Goal: Task Accomplishment & Management: Manage account settings

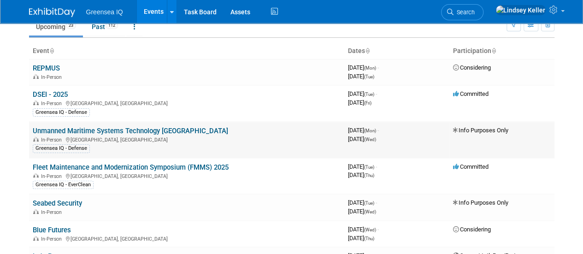
scroll to position [43, 0]
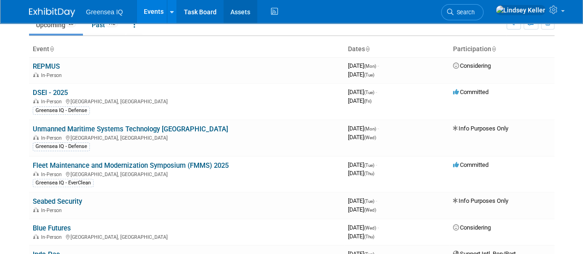
click at [229, 12] on link "Assets" at bounding box center [240, 11] width 34 height 23
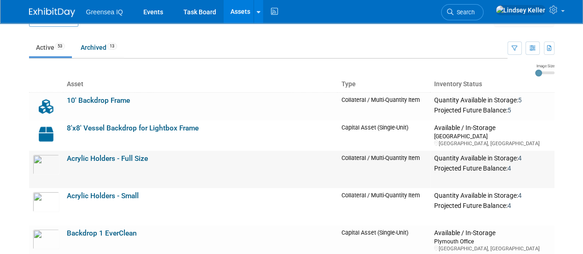
scroll to position [23, 0]
click at [150, 13] on link "Events" at bounding box center [153, 11] width 34 height 23
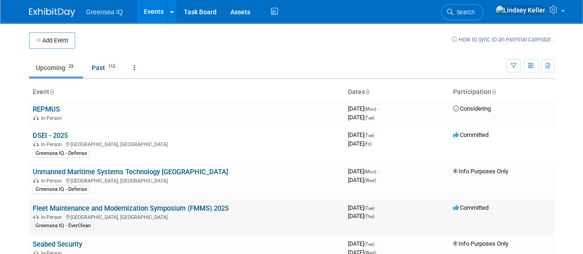
click at [53, 209] on link "Fleet Maintenance and Modernization Symposium (FMMS) 2025" at bounding box center [131, 208] width 196 height 8
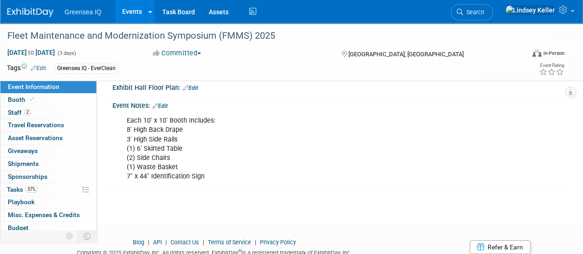
scroll to position [233, 0]
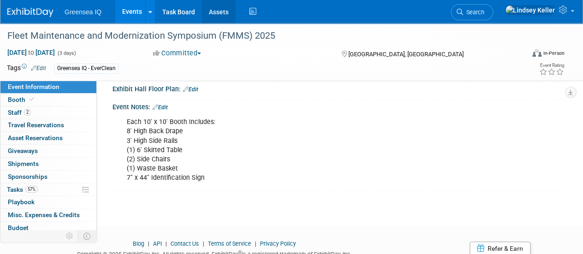
click at [216, 16] on link "Assets" at bounding box center [219, 11] width 34 height 23
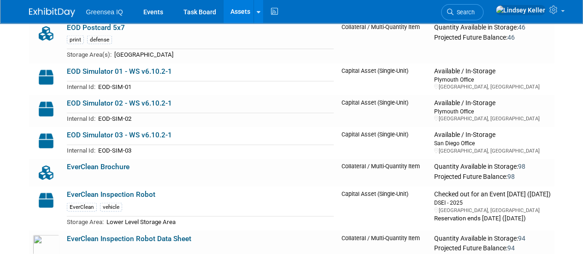
scroll to position [908, 0]
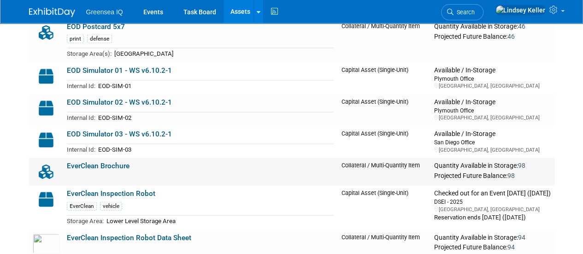
click at [115, 163] on link "EverClean Brochure" at bounding box center [98, 166] width 63 height 8
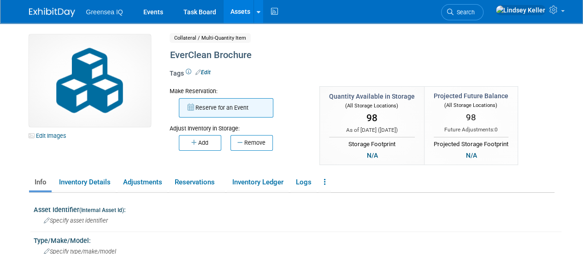
click at [218, 108] on button "Reserve for an Event" at bounding box center [226, 107] width 94 height 19
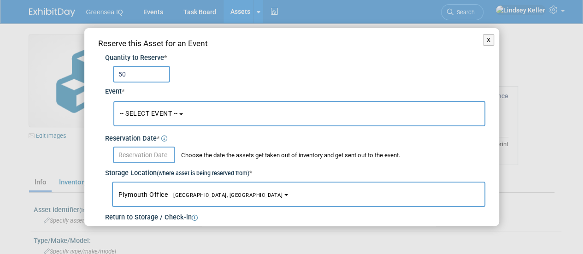
type input "50"
click at [182, 117] on button "-- SELECT EVENT --" at bounding box center [299, 113] width 372 height 25
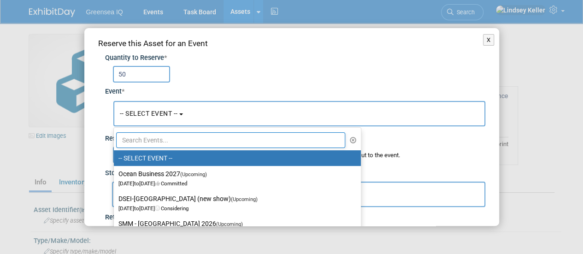
click at [156, 141] on input "text" at bounding box center [230, 140] width 229 height 16
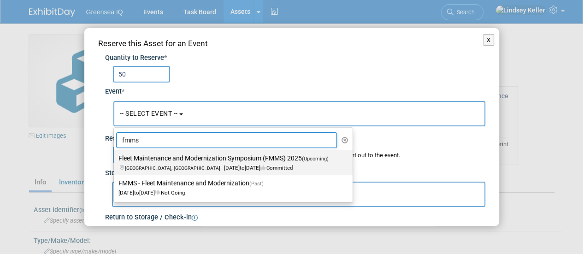
type input "fmms"
click at [208, 156] on label "Fleet Maintenance and Modernization Symposium (FMMS) 2025 (Upcoming) [GEOGRAPHI…" at bounding box center [230, 162] width 225 height 21
click at [115, 156] on input "Fleet Maintenance and Modernization Symposium (FMMS) 2025 (Upcoming) [GEOGRAPHI…" at bounding box center [112, 158] width 6 height 6
select select "11126932"
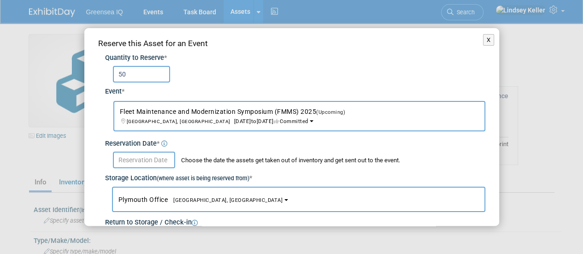
click at [135, 160] on input "text" at bounding box center [144, 160] width 62 height 17
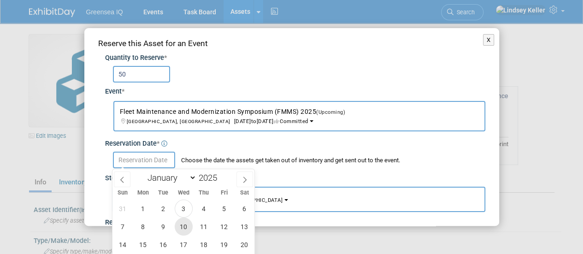
click at [182, 223] on span "10" at bounding box center [184, 227] width 18 height 18
type input "Sep 10, 2025"
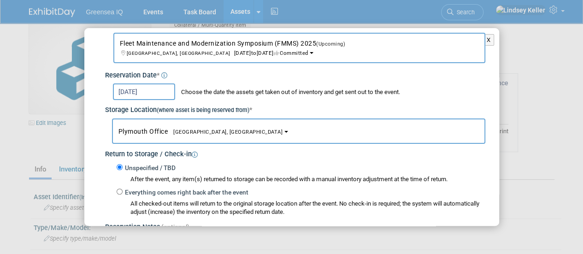
scroll to position [182, 0]
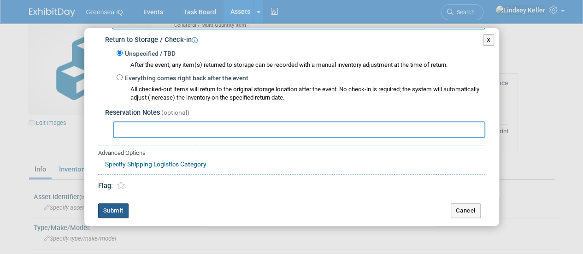
click at [114, 212] on button "Submit" at bounding box center [113, 210] width 30 height 15
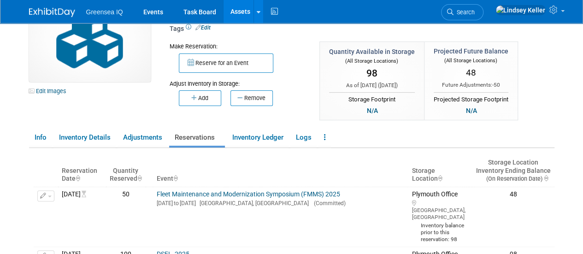
scroll to position [0, 0]
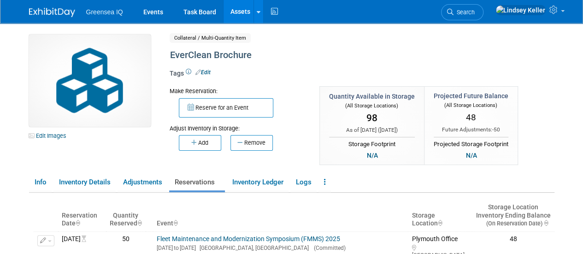
click at [237, 12] on link "Assets" at bounding box center [240, 11] width 34 height 23
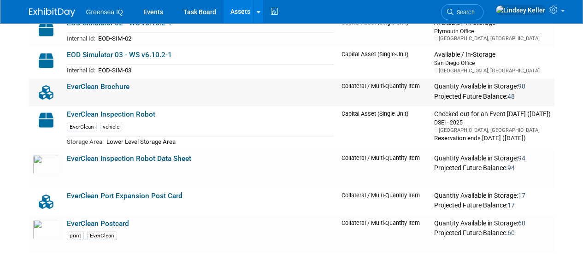
scroll to position [988, 0]
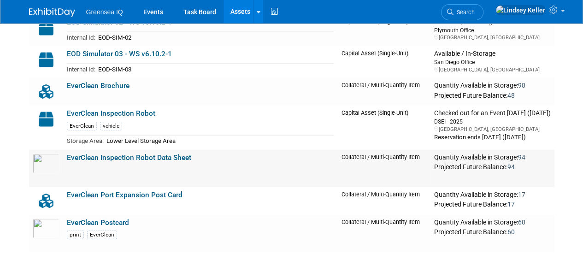
click at [162, 155] on link "EverClean Inspection Robot Data Sheet" at bounding box center [129, 157] width 124 height 8
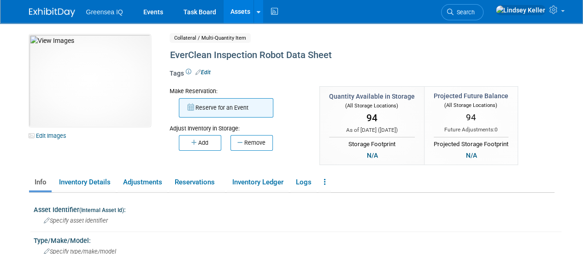
click at [251, 108] on button "Reserve for an Event" at bounding box center [226, 107] width 94 height 19
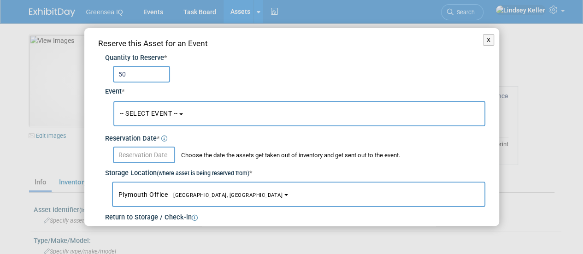
type input "50"
click at [150, 120] on button "-- SELECT EVENT --" at bounding box center [299, 113] width 372 height 25
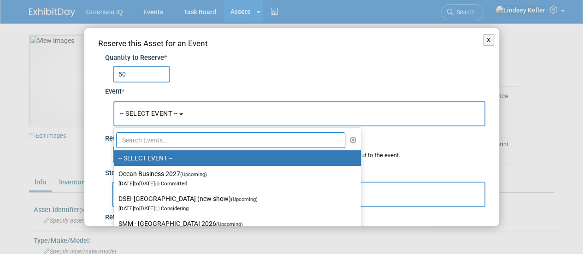
click at [147, 141] on input "text" at bounding box center [230, 140] width 229 height 16
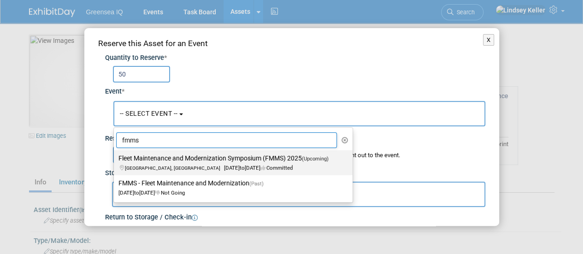
type input "fmms"
click at [155, 164] on span "San Diego, CA Sep 23, 2025 to Sep 25, 2025 Committed" at bounding box center [226, 163] width 216 height 16
click at [115, 161] on input "Fleet Maintenance and Modernization Symposium (FMMS) 2025 (Upcoming) San Diego,…" at bounding box center [112, 158] width 6 height 6
select select "11126932"
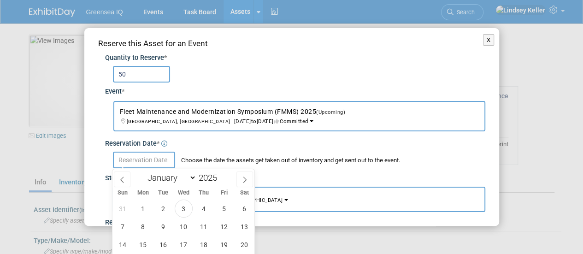
click at [155, 164] on input "text" at bounding box center [144, 160] width 62 height 17
click at [181, 223] on span "10" at bounding box center [184, 227] width 18 height 18
type input "[DATE]"
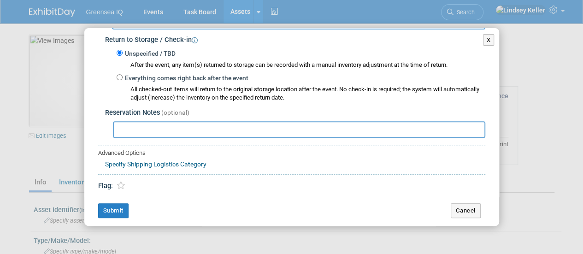
scroll to position [182, 0]
click at [119, 212] on button "Submit" at bounding box center [113, 210] width 30 height 15
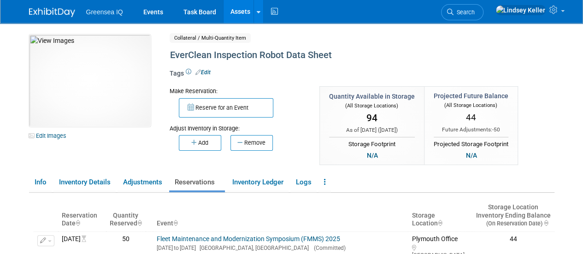
click at [237, 17] on link "Assets" at bounding box center [240, 11] width 34 height 23
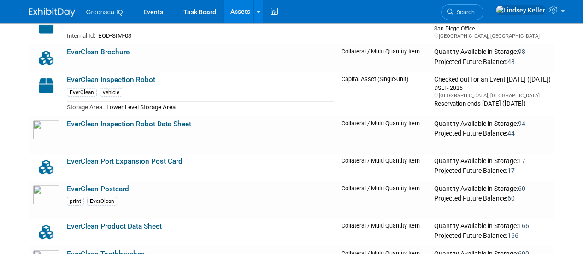
scroll to position [1039, 0]
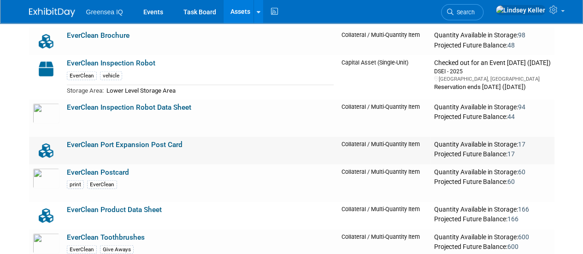
click at [163, 141] on link "EverClean Port Expansion Post Card" at bounding box center [125, 145] width 116 height 8
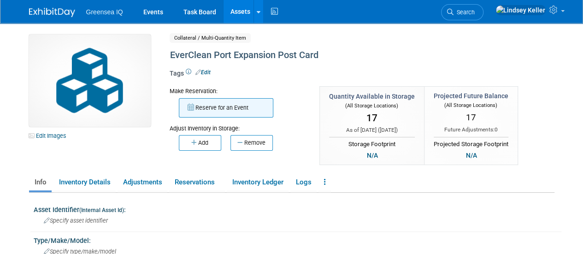
click at [245, 114] on button "Reserve for an Event" at bounding box center [226, 107] width 94 height 19
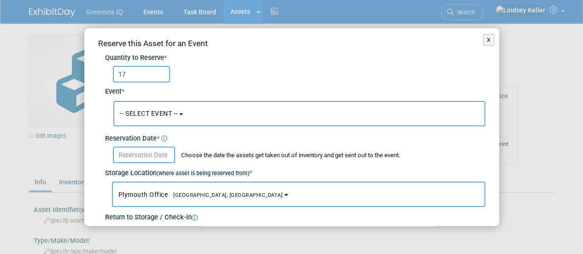
type input "17"
click at [179, 123] on button "-- SELECT EVENT --" at bounding box center [299, 113] width 372 height 25
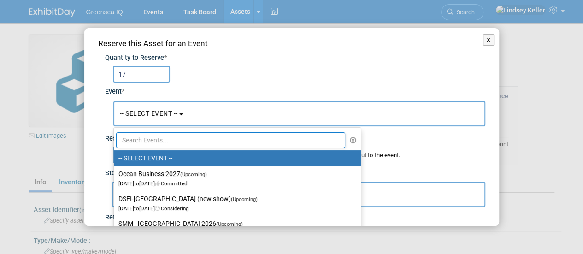
click at [170, 141] on input "text" at bounding box center [230, 140] width 229 height 16
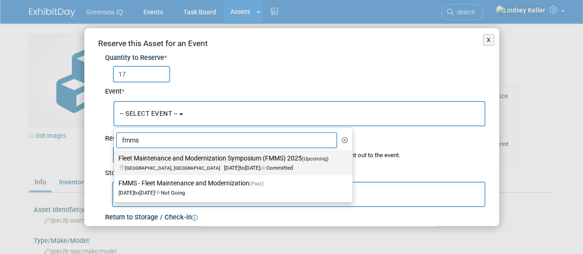
type input "fmms"
click at [172, 160] on label "Fleet Maintenance and Modernization Symposium (FMMS) 2025 (Upcoming) San Diego,…" at bounding box center [230, 162] width 225 height 21
click at [115, 160] on input "Fleet Maintenance and Modernization Symposium (FMMS) 2025 (Upcoming) San Diego,…" at bounding box center [112, 158] width 6 height 6
select select "11126932"
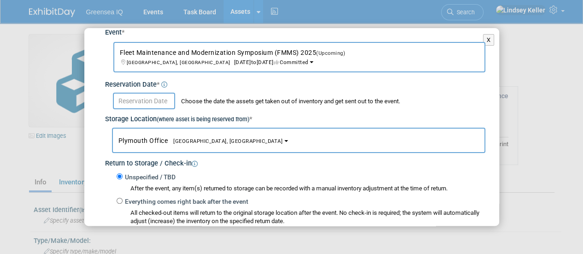
scroll to position [70, 0]
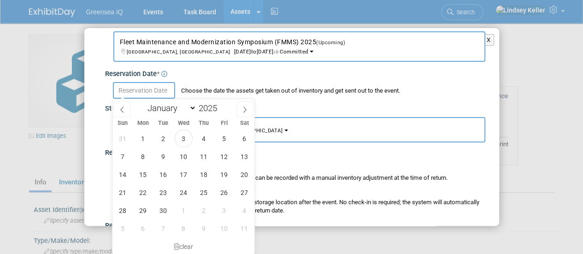
click at [150, 89] on input "text" at bounding box center [144, 90] width 62 height 17
click at [180, 153] on span "10" at bounding box center [184, 156] width 18 height 18
type input "[DATE]"
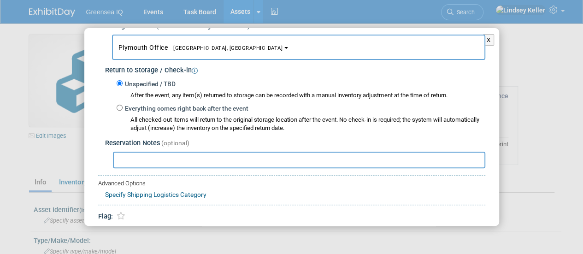
scroll to position [165, 0]
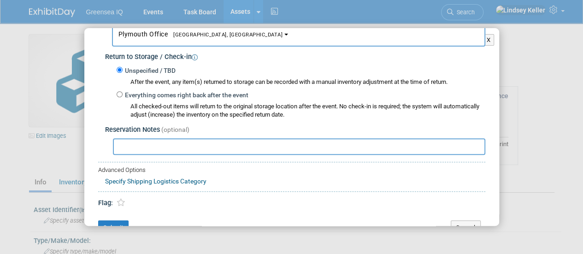
click at [188, 145] on input "text" at bounding box center [299, 146] width 372 height 17
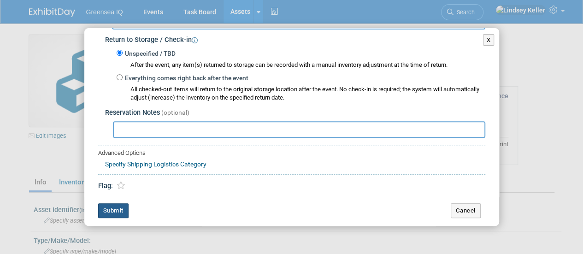
click at [111, 209] on button "Submit" at bounding box center [113, 210] width 30 height 15
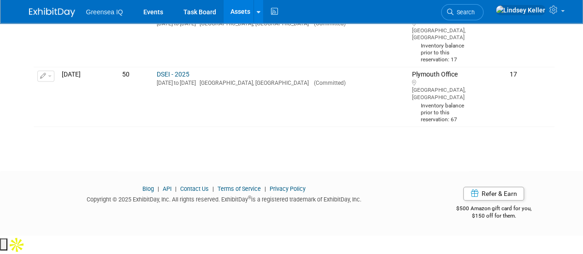
scroll to position [0, 0]
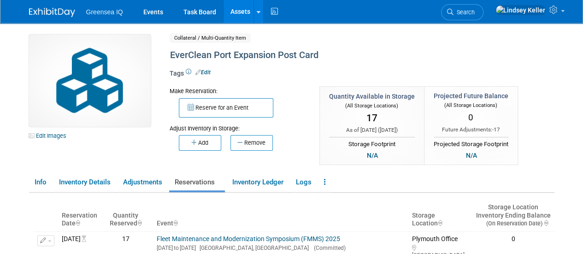
click at [239, 15] on link "Assets" at bounding box center [240, 11] width 34 height 23
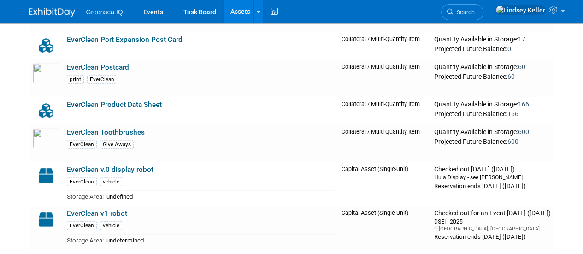
scroll to position [1143, 0]
click at [116, 65] on link "EverClean Postcard" at bounding box center [98, 68] width 62 height 8
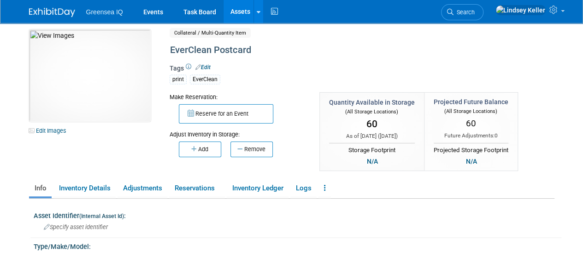
scroll to position [4, 0]
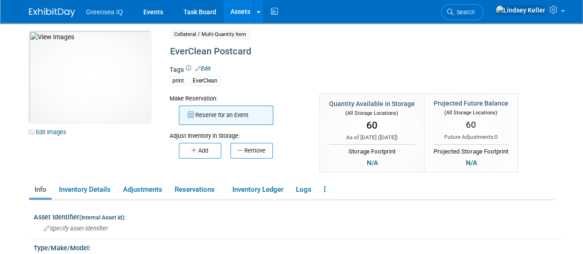
click at [220, 112] on button "Reserve for an Event" at bounding box center [226, 115] width 94 height 19
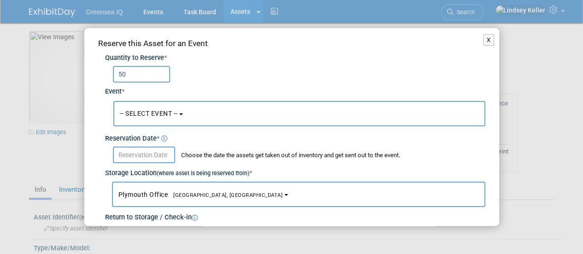
type input "50"
click at [167, 115] on span "-- SELECT EVENT --" at bounding box center [149, 113] width 58 height 7
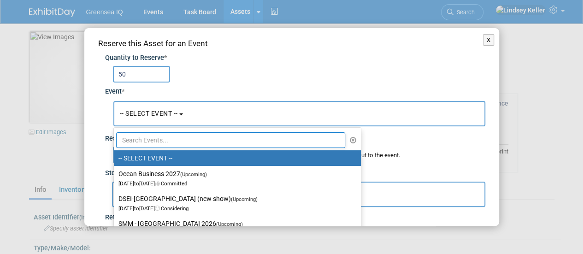
click at [159, 137] on input "text" at bounding box center [230, 140] width 229 height 16
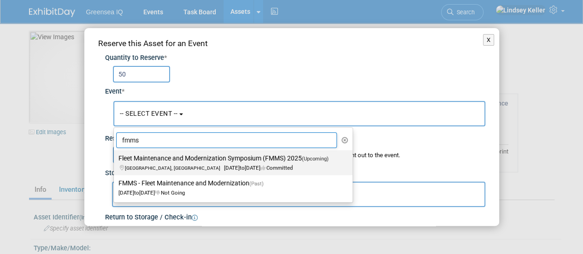
type input "fmms"
click at [157, 173] on label "Fleet Maintenance and Modernization Symposium (FMMS) 2025 (Upcoming) San Diego,…" at bounding box center [230, 162] width 225 height 21
click at [115, 161] on input "Fleet Maintenance and Modernization Symposium (FMMS) 2025 (Upcoming) San Diego,…" at bounding box center [112, 158] width 6 height 6
select select "11126932"
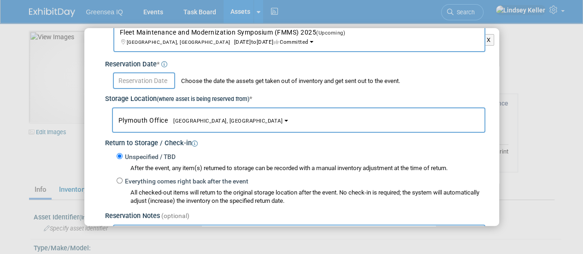
scroll to position [81, 0]
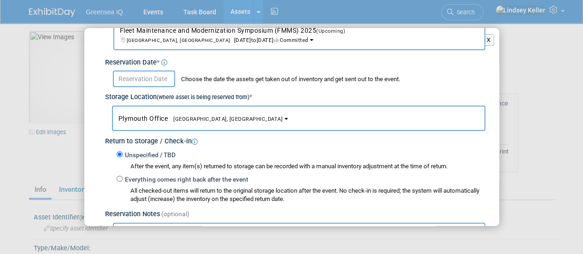
click at [148, 79] on input "text" at bounding box center [144, 79] width 62 height 17
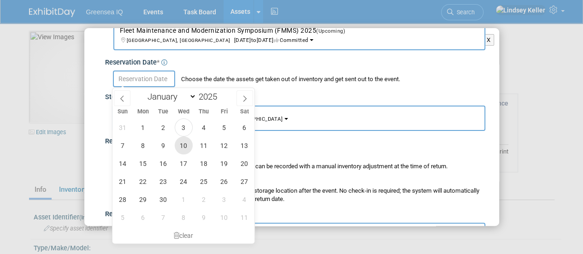
click at [185, 148] on span "10" at bounding box center [184, 145] width 18 height 18
type input "[DATE]"
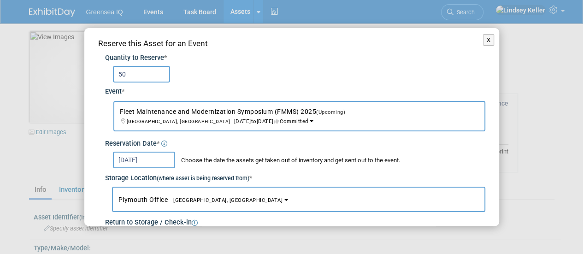
scroll to position [182, 0]
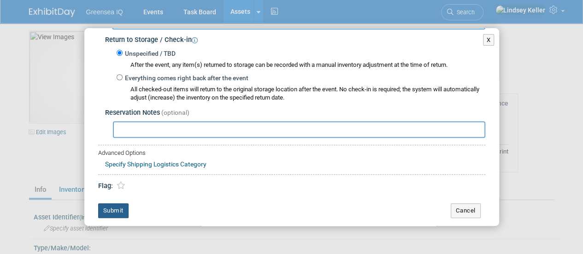
click at [114, 212] on button "Submit" at bounding box center [113, 210] width 30 height 15
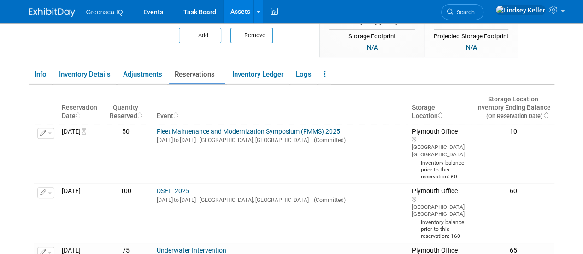
scroll to position [0, 0]
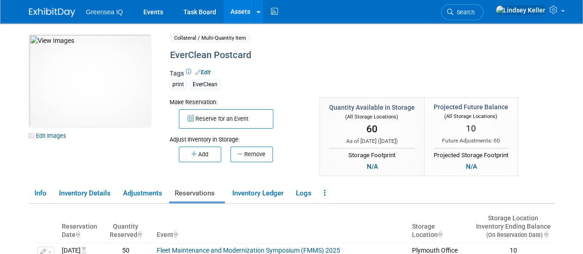
click at [239, 16] on link "Assets" at bounding box center [240, 11] width 34 height 23
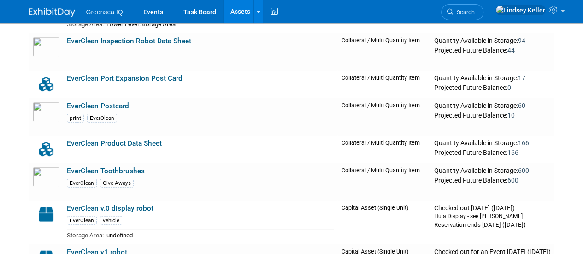
scroll to position [1106, 0]
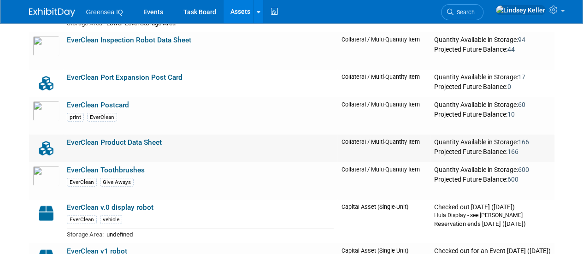
click at [138, 140] on link "EverClean Product Data Sheet" at bounding box center [114, 142] width 95 height 8
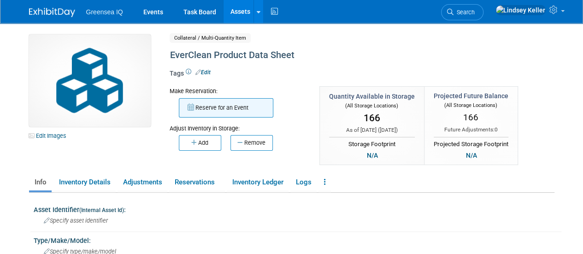
click at [228, 105] on button "Reserve for an Event" at bounding box center [226, 107] width 94 height 19
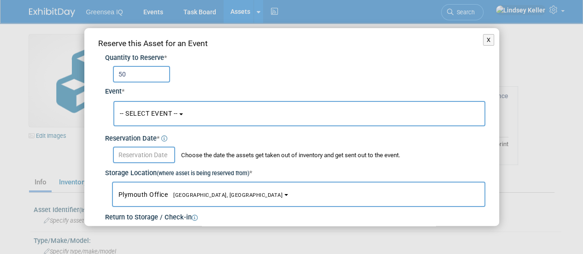
type input "50"
click at [183, 123] on button "-- SELECT EVENT --" at bounding box center [299, 113] width 372 height 25
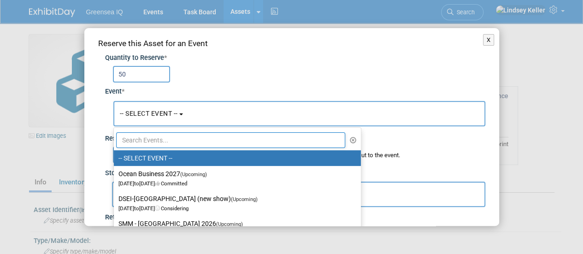
click at [163, 140] on input "text" at bounding box center [230, 140] width 229 height 16
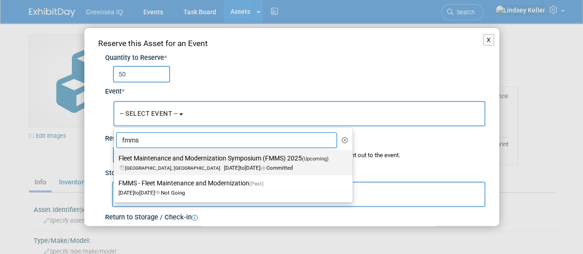
type input "fmms"
click at [165, 162] on label "Fleet Maintenance and Modernization Symposium (FMMS) 2025 (Upcoming) San Diego,…" at bounding box center [230, 162] width 225 height 21
click at [115, 161] on input "Fleet Maintenance and Modernization Symposium (FMMS) 2025 (Upcoming) San Diego,…" at bounding box center [112, 158] width 6 height 6
select select "11126932"
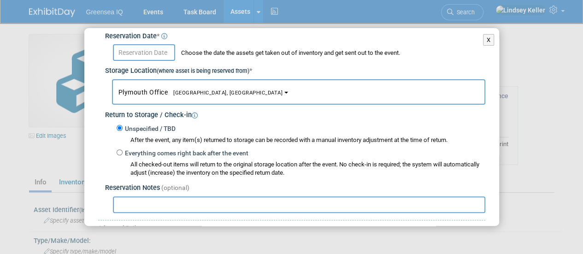
scroll to position [108, 0]
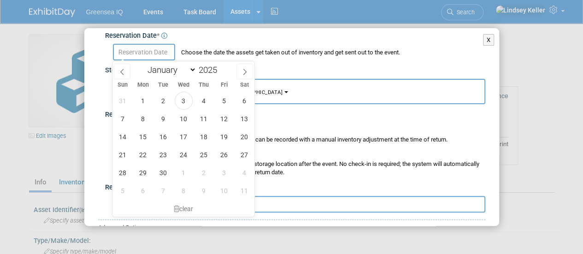
click at [155, 51] on input "text" at bounding box center [144, 52] width 62 height 17
click at [182, 117] on span "10" at bounding box center [184, 119] width 18 height 18
type input "Sep 10, 2025"
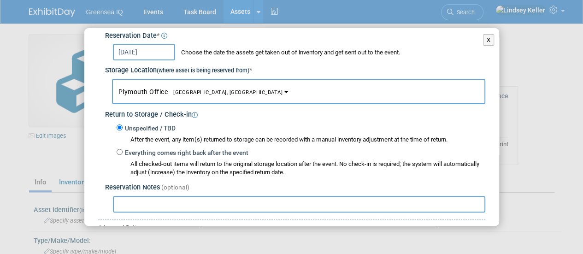
scroll to position [182, 0]
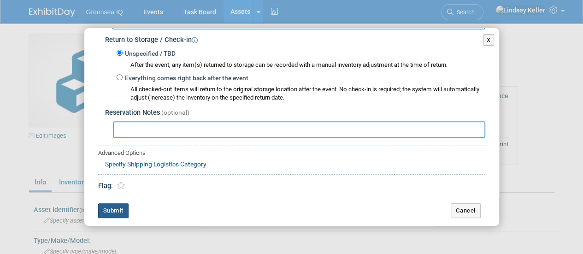
click at [112, 209] on button "Submit" at bounding box center [113, 210] width 30 height 15
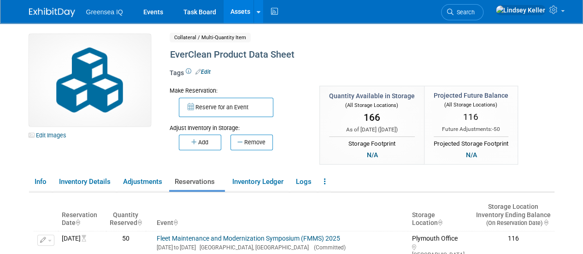
scroll to position [0, 0]
click at [236, 14] on link "Assets" at bounding box center [240, 11] width 34 height 23
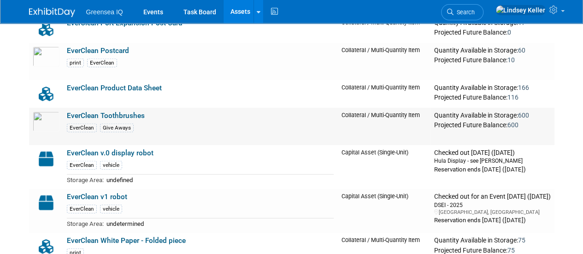
scroll to position [1171, 0]
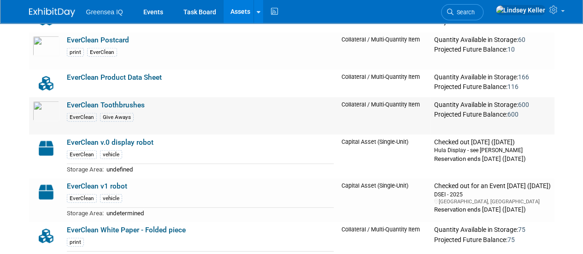
click at [106, 102] on link "EverClean Toothbrushes" at bounding box center [106, 105] width 78 height 8
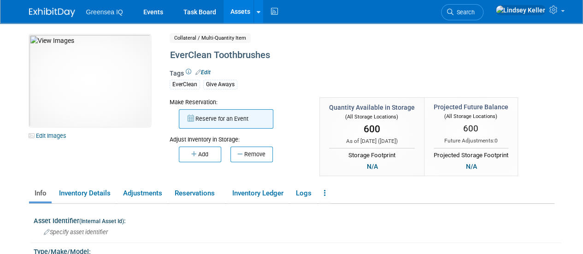
click at [204, 121] on button "Reserve for an Event" at bounding box center [226, 118] width 94 height 19
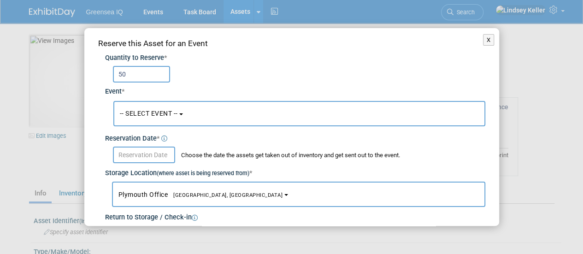
type input "50"
click at [152, 115] on span "-- SELECT EVENT --" at bounding box center [149, 113] width 58 height 7
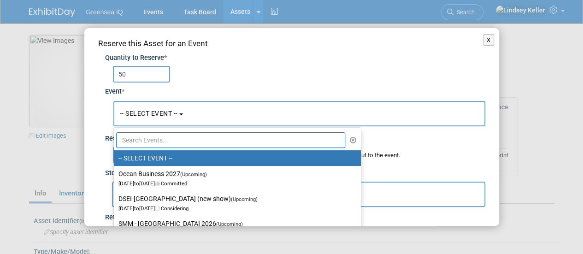
click at [143, 141] on input "text" at bounding box center [230, 140] width 229 height 16
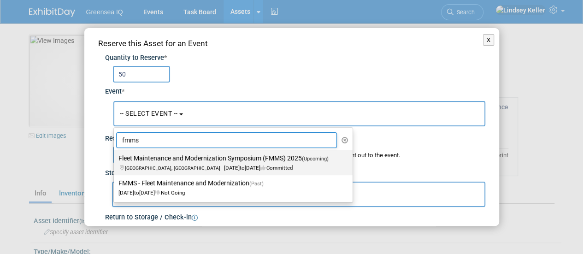
type input "fmms"
click at [159, 165] on span "San Diego, CA Sep 23, 2025 to Sep 25, 2025 Committed" at bounding box center [226, 163] width 216 height 16
click at [115, 161] on input "Fleet Maintenance and Modernization Symposium (FMMS) 2025 (Upcoming) San Diego,…" at bounding box center [112, 158] width 6 height 6
select select "11126932"
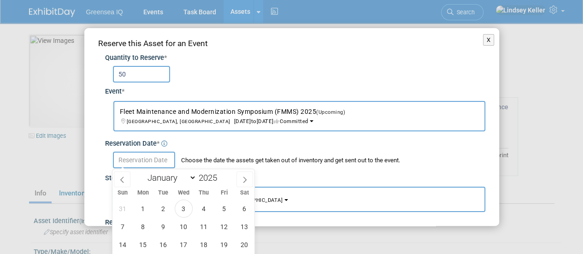
click at [148, 155] on input "text" at bounding box center [144, 160] width 62 height 17
click at [176, 229] on span "10" at bounding box center [184, 227] width 18 height 18
type input "[DATE]"
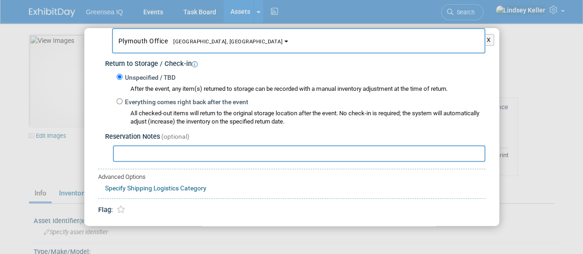
scroll to position [182, 0]
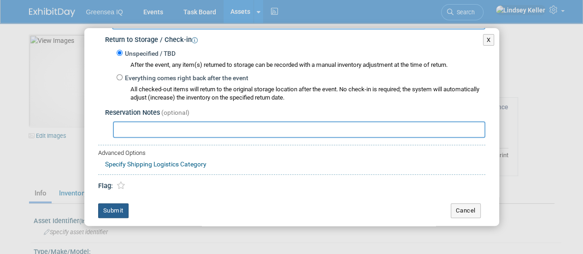
click at [106, 211] on button "Submit" at bounding box center [113, 210] width 30 height 15
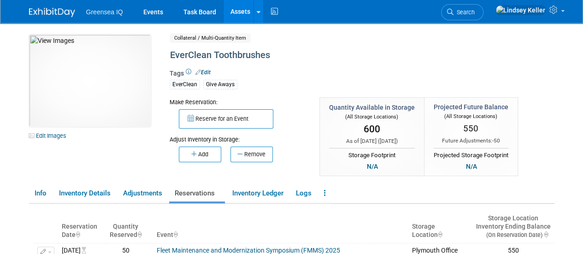
click at [226, 9] on link "Assets" at bounding box center [240, 11] width 34 height 23
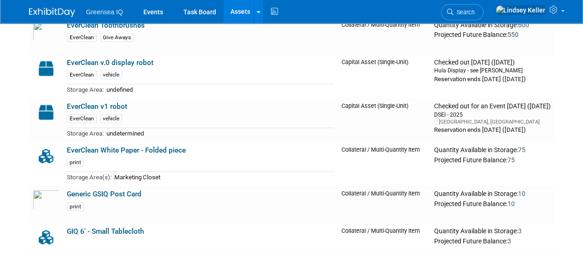
scroll to position [1248, 0]
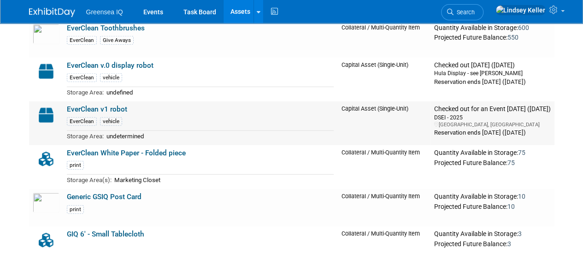
click at [101, 105] on link "EverClean v1 robot" at bounding box center [97, 109] width 60 height 8
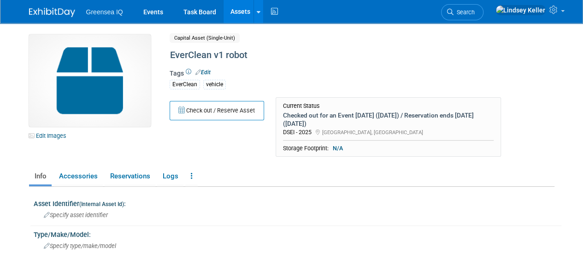
click at [204, 72] on link "Edit" at bounding box center [202, 72] width 15 height 6
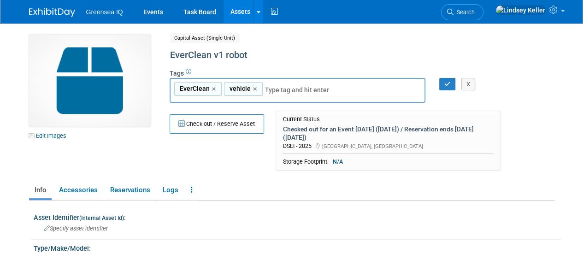
click at [265, 183] on ul "Info Accessories Reservations Logs Reservation Policy Copy/Duplicate Asset Arch…" at bounding box center [291, 190] width 525 height 19
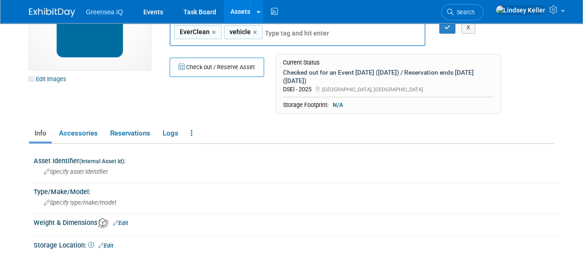
scroll to position [57, 0]
click at [191, 131] on icon at bounding box center [192, 132] width 2 height 7
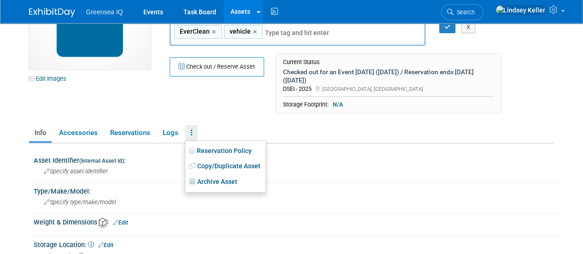
click at [226, 99] on div "Check out / Reserve Asset Current Status Checked out for an Event 14 days ago (…" at bounding box center [342, 85] width 359 height 64
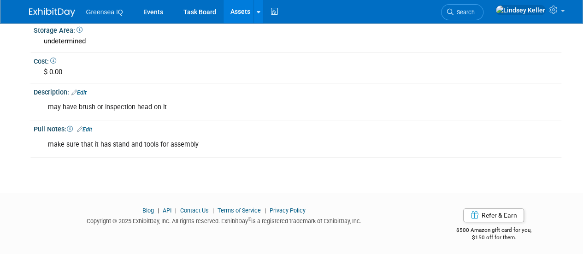
scroll to position [0, 0]
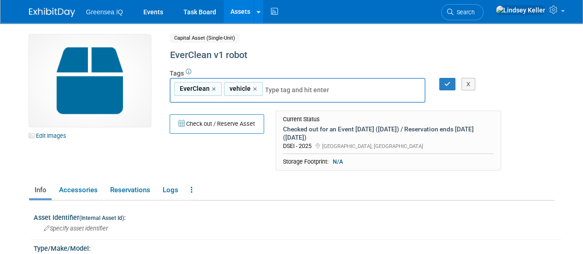
click at [245, 10] on link "Assets" at bounding box center [240, 11] width 34 height 23
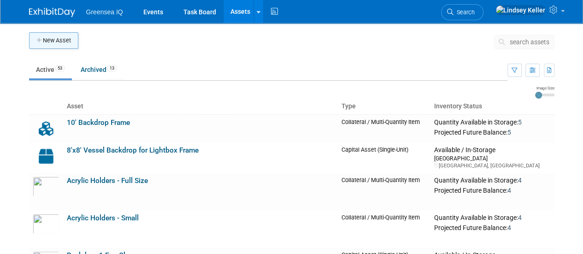
click at [63, 39] on button "New Asset" at bounding box center [53, 40] width 49 height 17
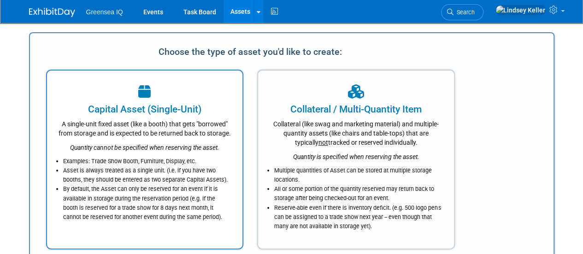
click at [133, 151] on div "Quantity cannot be specified when reserving the asset." at bounding box center [145, 145] width 173 height 14
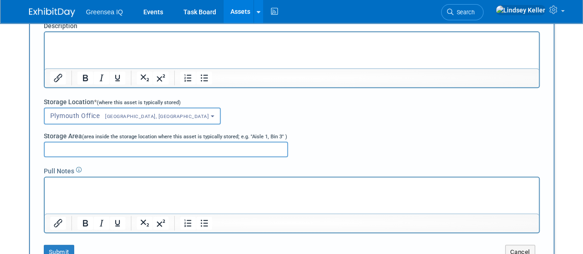
scroll to position [176, 0]
type input "EverClean v1 Display Robot"
click at [133, 151] on input "Storage Area (area inside the storage location where this asset is typically st…" at bounding box center [166, 149] width 244 height 16
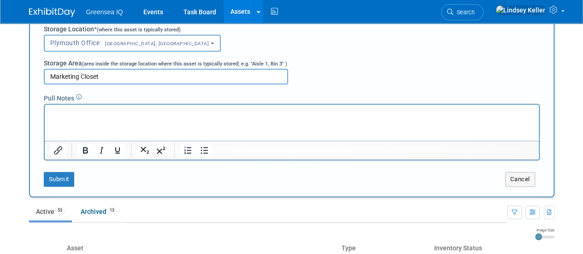
scroll to position [248, 0]
type input "Marketing Closet"
click at [58, 178] on button "Submit" at bounding box center [59, 178] width 30 height 15
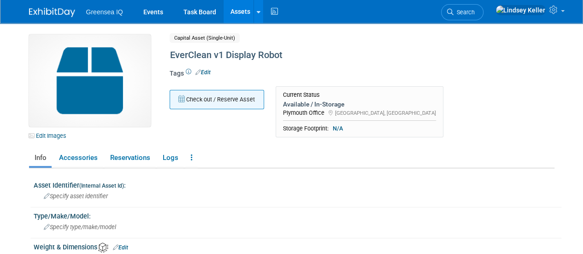
click at [218, 100] on button "Check out / Reserve Asset" at bounding box center [217, 99] width 94 height 19
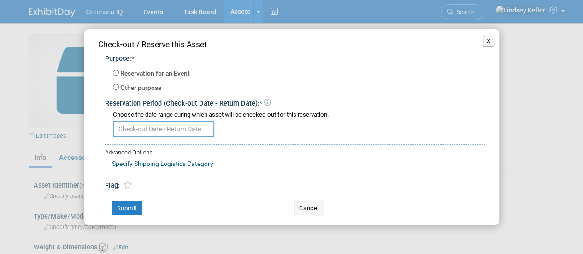
click at [166, 131] on input "text" at bounding box center [163, 129] width 101 height 17
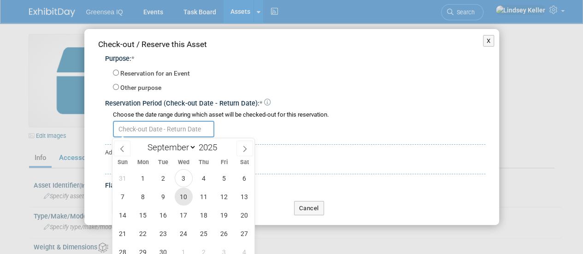
click at [183, 196] on span "10" at bounding box center [184, 197] width 18 height 18
type input "[DATE]"
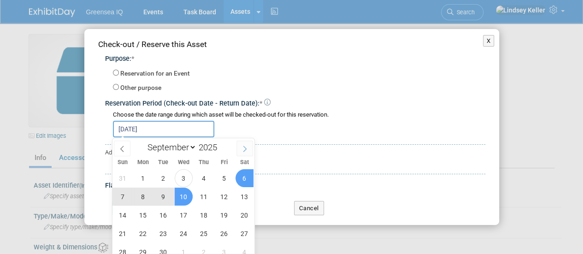
click at [245, 147] on icon at bounding box center [244, 149] width 3 height 6
select select "9"
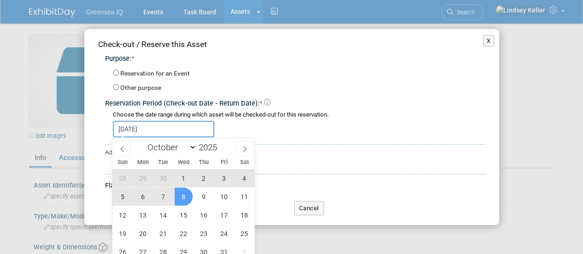
click at [183, 194] on span "8" at bounding box center [184, 197] width 18 height 18
type input "Sep 10, 2025 to Oct 8, 2025"
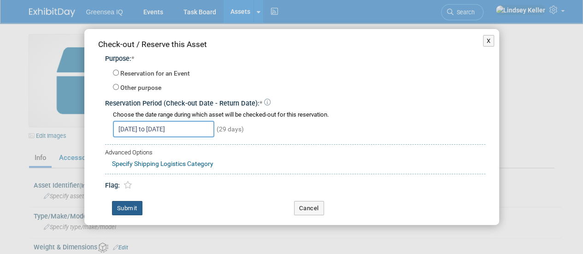
click at [135, 207] on button "Submit" at bounding box center [127, 208] width 30 height 15
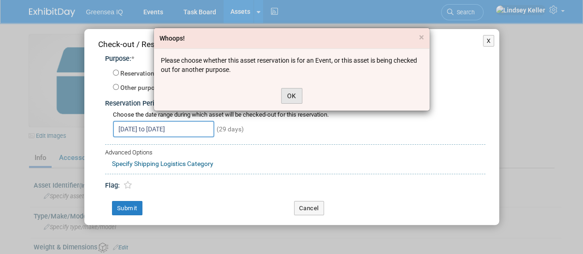
click at [294, 95] on button "OK" at bounding box center [291, 96] width 21 height 16
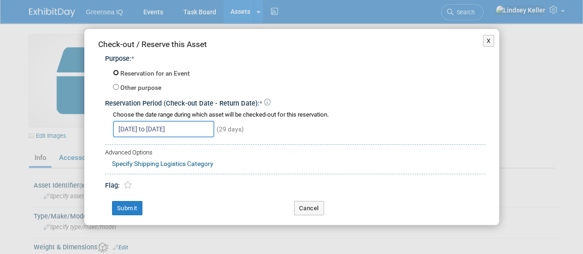
click at [114, 71] on input "Reservation for an Event" at bounding box center [116, 73] width 6 height 6
radio input "true"
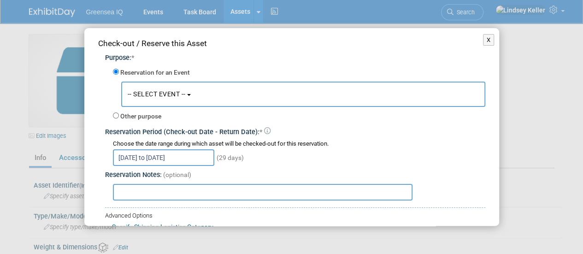
click at [159, 96] on span "-- SELECT EVENT --" at bounding box center [157, 93] width 58 height 7
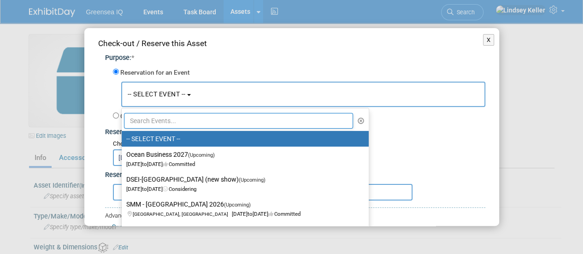
click at [157, 120] on input "text" at bounding box center [238, 121] width 229 height 16
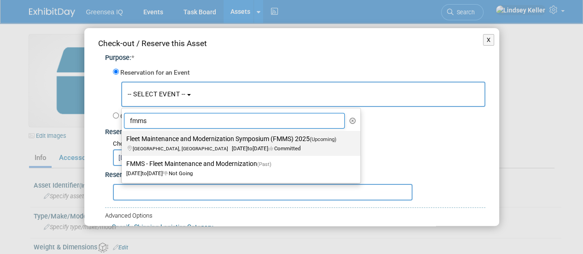
type input "fmms"
click at [195, 147] on span "San Diego, CA Sep 23, 2025 to Sep 25, 2025 Committed" at bounding box center [234, 144] width 216 height 16
click at [123, 142] on input "Fleet Maintenance and Modernization Symposium (FMMS) 2025 (Upcoming) San Diego,…" at bounding box center [120, 139] width 6 height 6
select select "11126932"
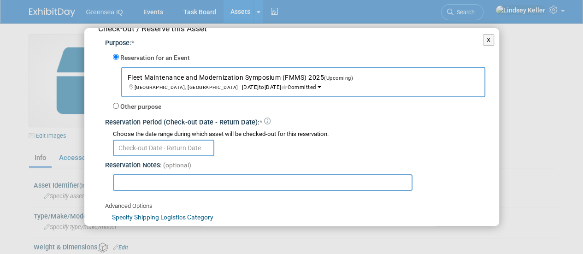
scroll to position [65, 0]
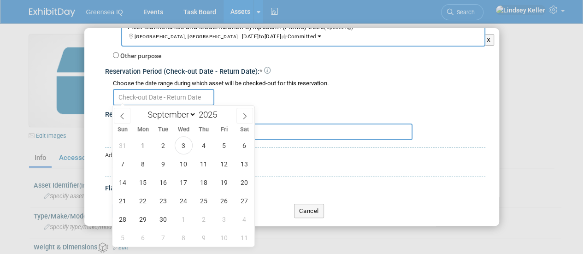
click at [148, 97] on input "text" at bounding box center [163, 97] width 101 height 17
click at [179, 165] on span "10" at bounding box center [184, 164] width 18 height 18
type input "Sep 10, 2025"
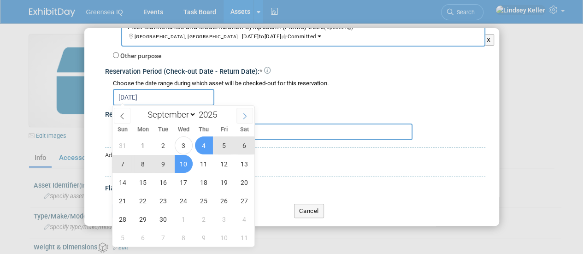
click at [241, 120] on span at bounding box center [244, 116] width 17 height 16
select select "9"
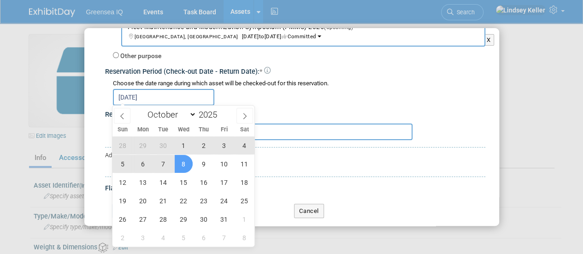
click at [188, 163] on span "8" at bounding box center [184, 164] width 18 height 18
type input "Sep 10, 2025 to Oct 8, 2025"
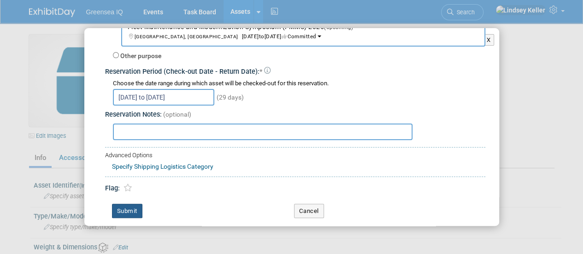
click at [125, 208] on button "Submit" at bounding box center [127, 211] width 30 height 15
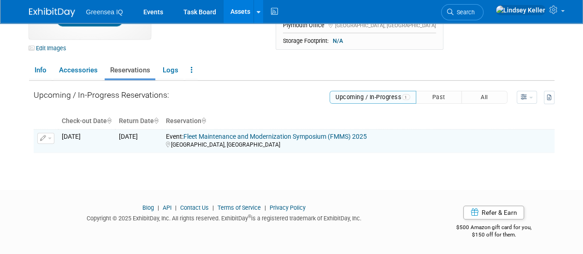
scroll to position [0, 0]
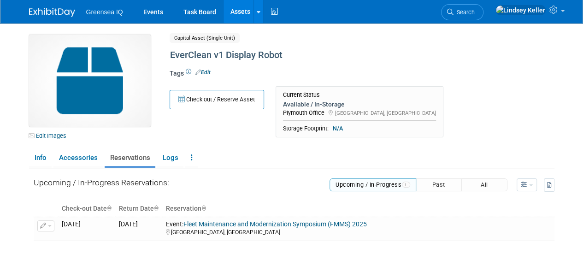
click at [236, 15] on link "Assets" at bounding box center [240, 11] width 34 height 23
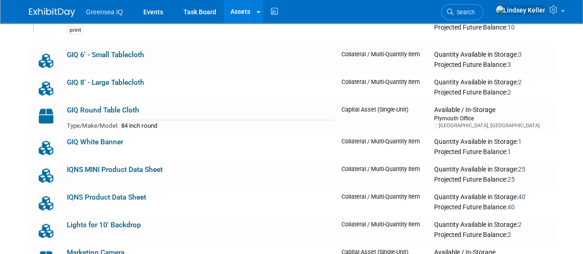
scroll to position [1458, 0]
click at [102, 51] on link "GIQ 6' - Small Tablecloth" at bounding box center [105, 55] width 77 height 8
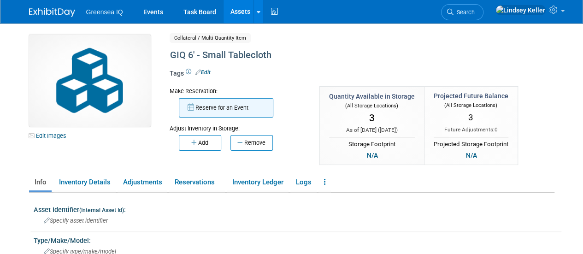
click at [212, 110] on button "Reserve for an Event" at bounding box center [226, 107] width 94 height 19
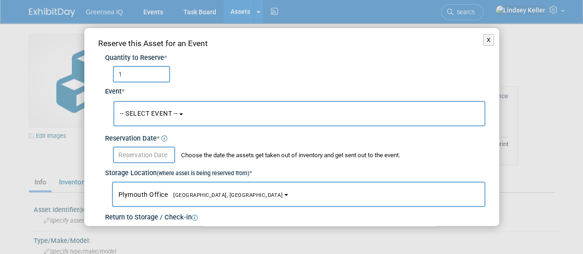
type input "1"
click at [172, 116] on span "-- SELECT EVENT --" at bounding box center [149, 113] width 58 height 7
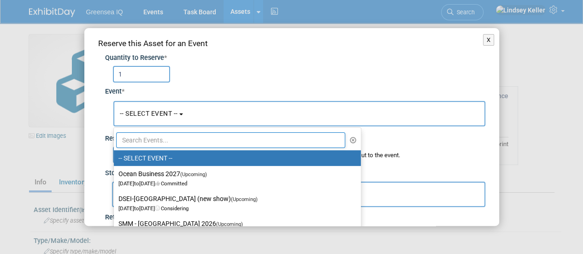
click at [162, 142] on input "text" at bounding box center [230, 140] width 229 height 16
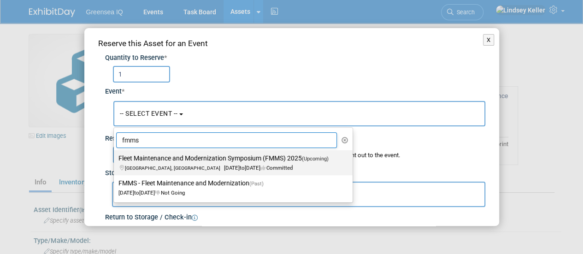
type input "fmms"
click at [192, 161] on label "Fleet Maintenance and Modernization Symposium (FMMS) 2025 (Upcoming) San Diego,…" at bounding box center [230, 162] width 225 height 21
click at [115, 161] on input "Fleet Maintenance and Modernization Symposium (FMMS) 2025 (Upcoming) San Diego,…" at bounding box center [112, 158] width 6 height 6
select select "11126932"
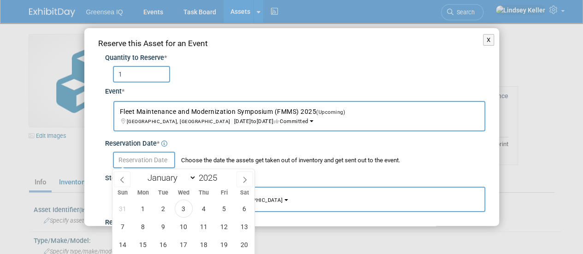
click at [144, 158] on input "text" at bounding box center [144, 160] width 62 height 17
click at [184, 226] on span "10" at bounding box center [184, 227] width 18 height 18
type input "Sep 10, 2025"
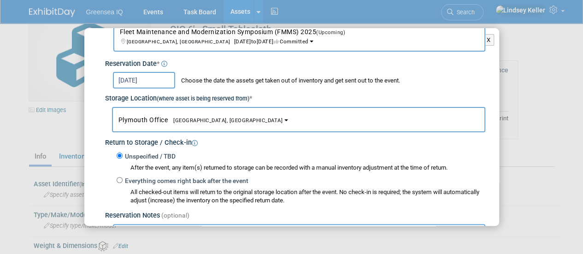
scroll to position [80, 0]
click at [122, 177] on input "Everything comes right back after the event" at bounding box center [120, 179] width 6 height 6
radio input "true"
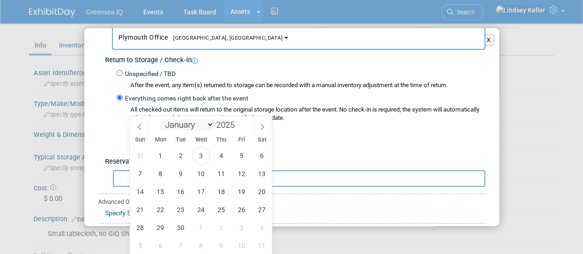
scroll to position [138, 0]
click at [263, 125] on icon at bounding box center [262, 125] width 6 height 6
select select "9"
click at [204, 173] on span "8" at bounding box center [201, 172] width 18 height 18
type input "Oct 8, 2025"
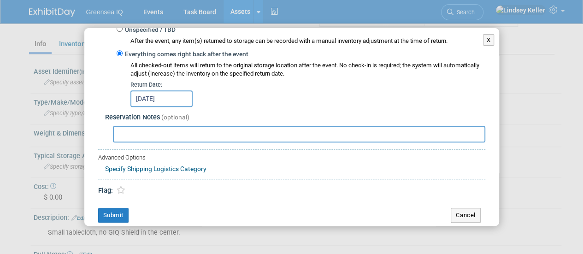
scroll to position [207, 0]
click at [116, 210] on button "Submit" at bounding box center [113, 214] width 30 height 15
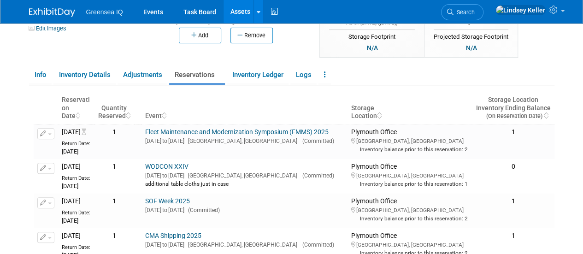
scroll to position [138, 0]
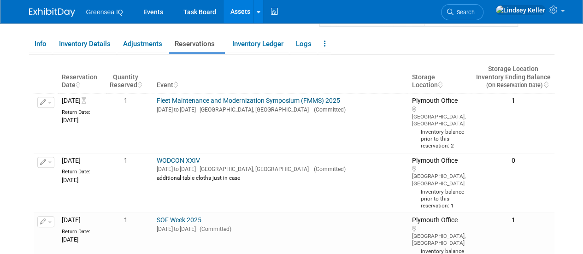
click at [239, 12] on link "Assets" at bounding box center [240, 11] width 34 height 23
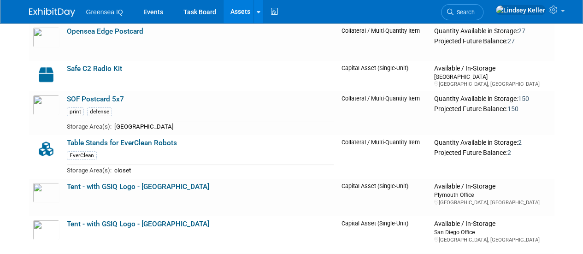
scroll to position [1711, 0]
click at [145, 138] on link "Table Stands for EverClean Robots" at bounding box center [122, 142] width 110 height 8
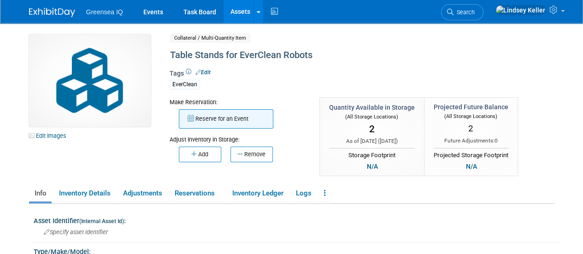
click at [223, 122] on button "Reserve for an Event" at bounding box center [226, 118] width 94 height 19
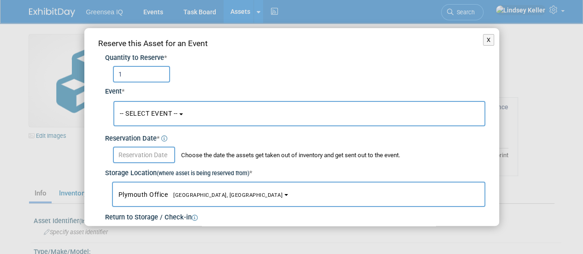
type input "1"
click at [167, 112] on span "-- SELECT EVENT --" at bounding box center [149, 113] width 58 height 7
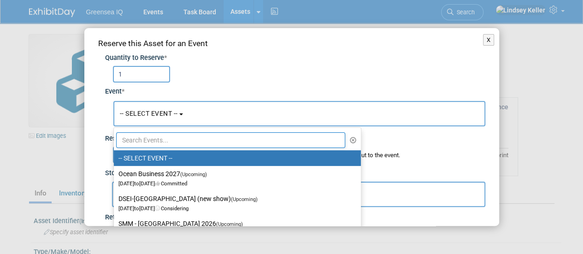
click at [157, 139] on input "text" at bounding box center [230, 140] width 229 height 16
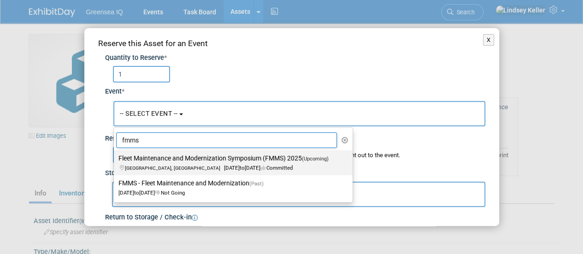
type input "fmms"
click at [163, 157] on label "Fleet Maintenance and Modernization Symposium (FMMS) 2025 (Upcoming) San Diego,…" at bounding box center [230, 162] width 225 height 21
click at [115, 157] on input "Fleet Maintenance and Modernization Symposium (FMMS) 2025 (Upcoming) San Diego,…" at bounding box center [112, 158] width 6 height 6
select select "11126932"
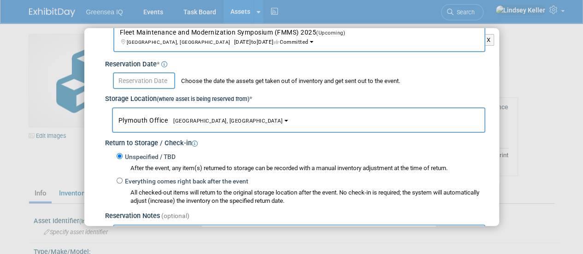
scroll to position [80, 0]
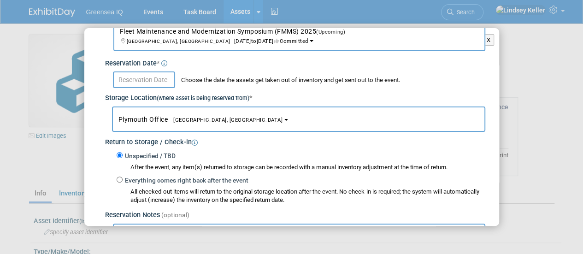
click at [148, 77] on input "text" at bounding box center [144, 79] width 62 height 17
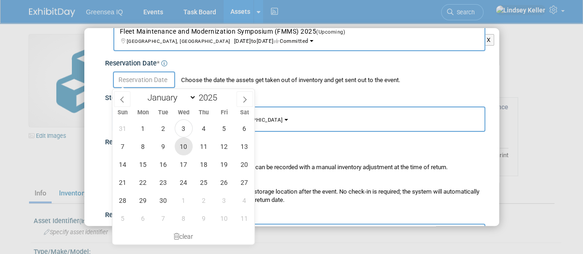
click at [186, 144] on span "10" at bounding box center [184, 146] width 18 height 18
type input "[DATE]"
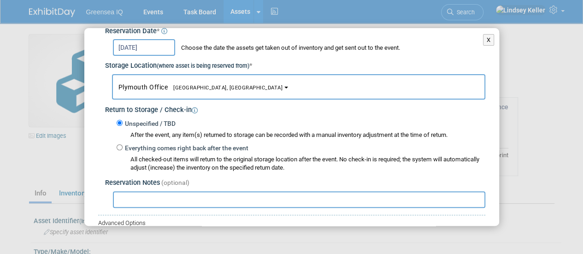
scroll to position [113, 0]
click at [119, 147] on input "Everything comes right back after the event" at bounding box center [120, 146] width 6 height 6
radio input "true"
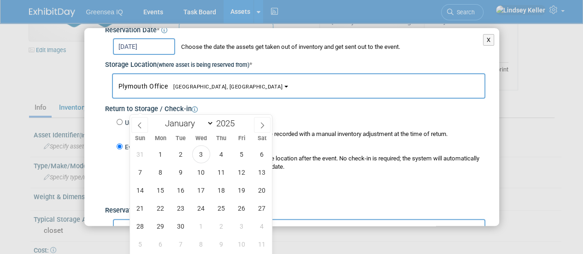
scroll to position [99, 0]
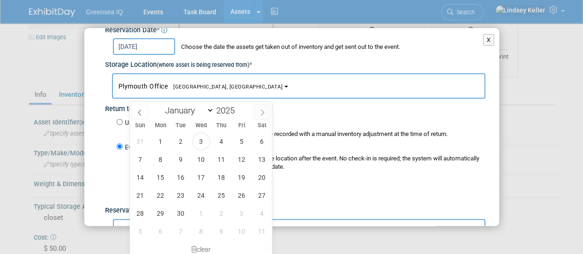
click at [263, 112] on icon at bounding box center [262, 112] width 6 height 6
select select "9"
click at [202, 166] on span "8" at bounding box center [201, 159] width 18 height 18
type input "Oct 8, 2025"
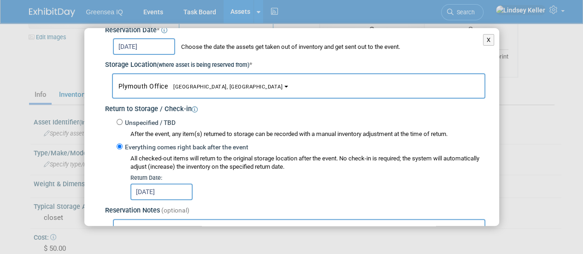
scroll to position [211, 0]
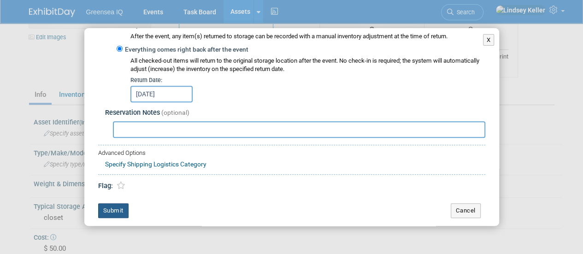
click at [109, 210] on button "Submit" at bounding box center [113, 210] width 30 height 15
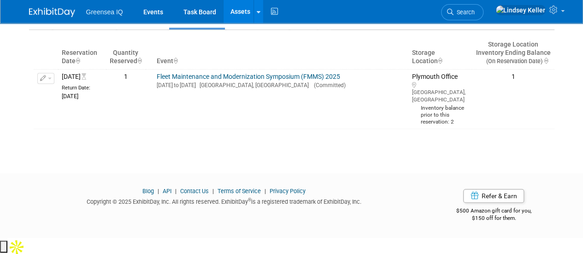
scroll to position [0, 0]
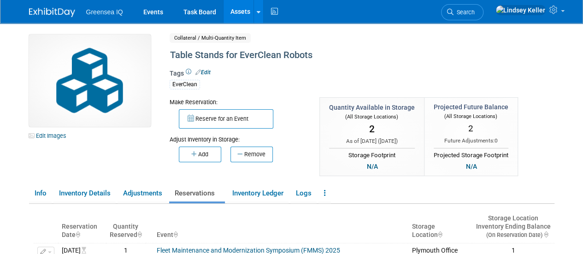
click at [237, 11] on link "Assets" at bounding box center [240, 11] width 34 height 23
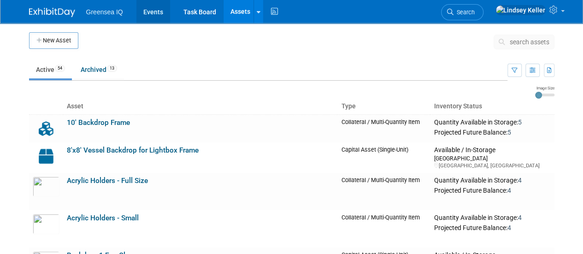
click at [153, 12] on link "Events" at bounding box center [153, 11] width 34 height 23
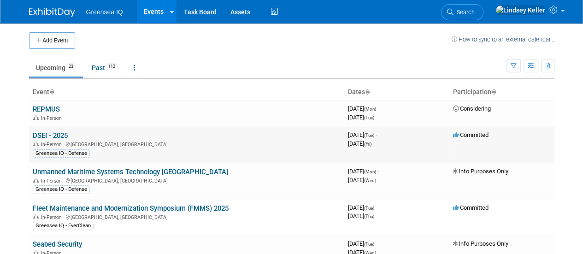
click at [56, 136] on link "DSEI - 2025" at bounding box center [50, 135] width 35 height 8
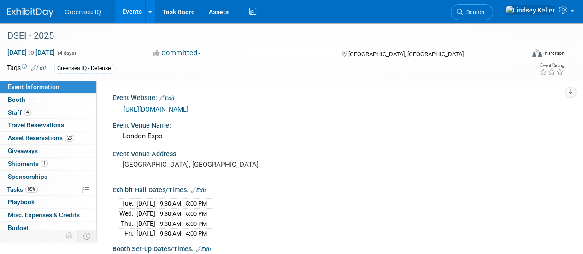
click at [136, 13] on link "Events" at bounding box center [132, 11] width 34 height 23
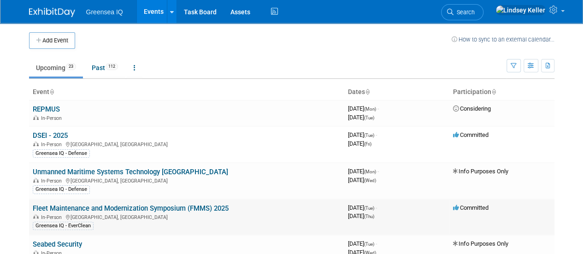
click at [95, 207] on link "Fleet Maintenance and Modernization Symposium (FMMS) 2025" at bounding box center [131, 208] width 196 height 8
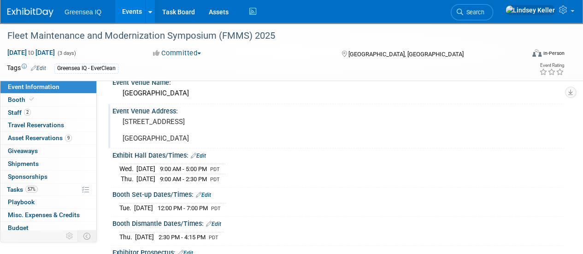
scroll to position [46, 0]
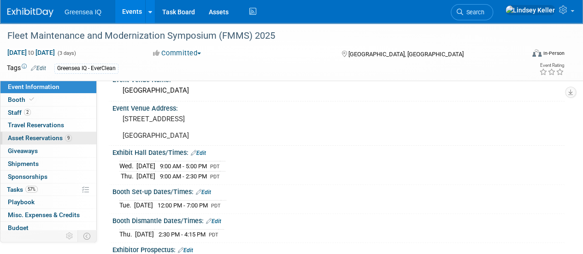
click at [31, 138] on span "Asset Reservations 9" at bounding box center [40, 137] width 64 height 7
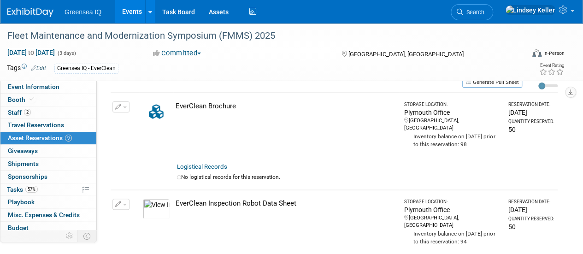
scroll to position [0, 0]
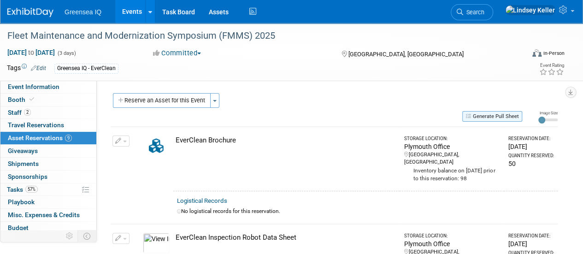
click at [502, 118] on button "Generate Pull Sheet" at bounding box center [492, 116] width 60 height 11
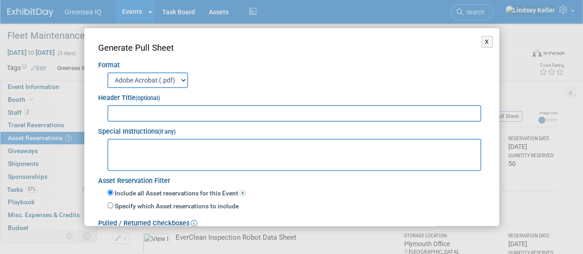
click at [205, 112] on input "text" at bounding box center [294, 113] width 374 height 17
click at [169, 80] on select "Adobe Acrobat (.pdf) MS-Word (.docx)" at bounding box center [147, 80] width 81 height 16
click at [107, 72] on select "Adobe Acrobat (.pdf) MS-Word (.docx)" at bounding box center [147, 80] width 81 height 16
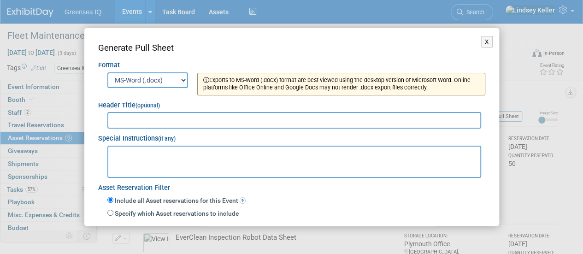
click at [160, 82] on select "Adobe Acrobat (.pdf) MS-Word (.docx)" at bounding box center [147, 80] width 81 height 16
click at [107, 72] on select "Adobe Acrobat (.pdf) MS-Word (.docx)" at bounding box center [147, 80] width 81 height 16
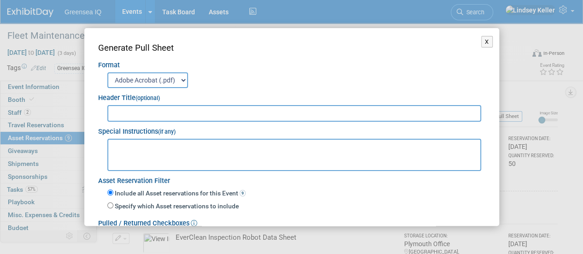
click at [151, 113] on input "text" at bounding box center [294, 113] width 374 height 17
click at [179, 80] on select "Adobe Acrobat (.pdf) MS-Word (.docx)" at bounding box center [147, 80] width 81 height 16
select select "docx"
click at [107, 72] on select "Adobe Acrobat (.pdf) MS-Word (.docx)" at bounding box center [147, 80] width 81 height 16
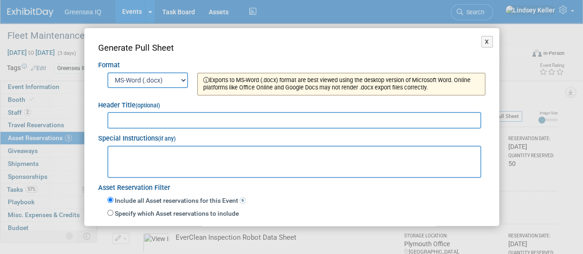
click at [155, 126] on input "text" at bounding box center [294, 120] width 374 height 17
type input "FMMS Pack List"
click at [153, 151] on textarea at bounding box center [294, 162] width 374 height 32
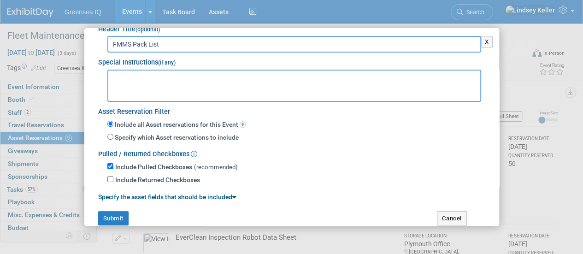
scroll to position [88, 0]
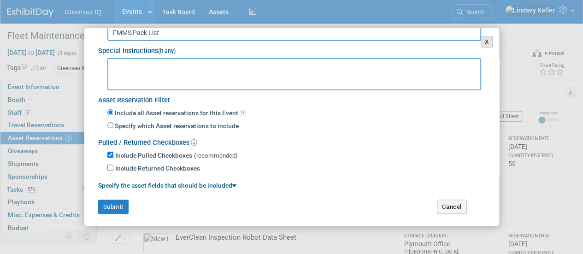
click at [481, 44] on button "X" at bounding box center [487, 42] width 12 height 12
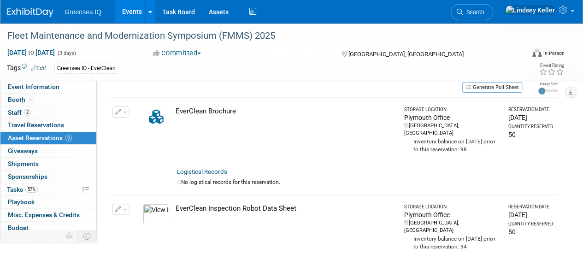
scroll to position [0, 0]
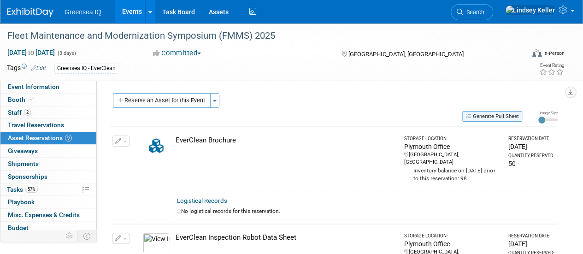
click at [474, 118] on button "Generate Pull Sheet" at bounding box center [492, 116] width 60 height 11
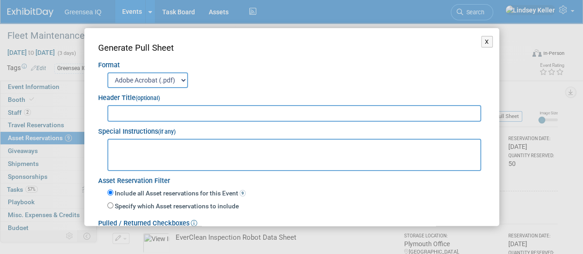
click at [163, 113] on input "text" at bounding box center [294, 113] width 374 height 17
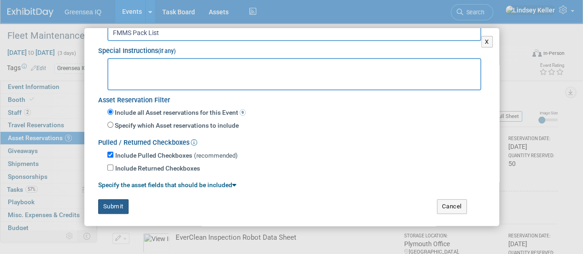
type input "FMMS Pack List"
click at [110, 203] on button "Submit" at bounding box center [113, 206] width 30 height 15
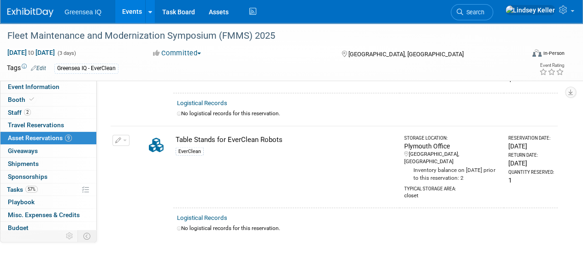
scroll to position [783, 0]
